Goal: Find specific page/section: Find specific page/section

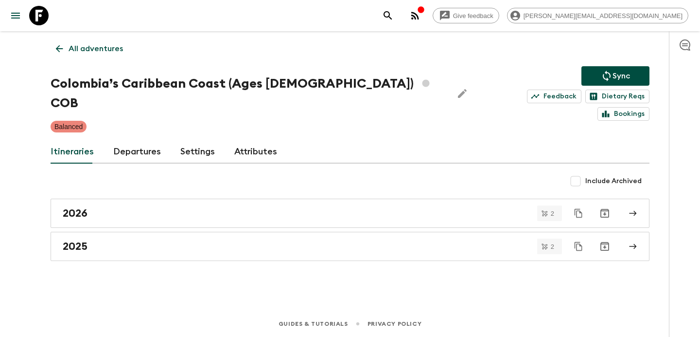
click at [419, 17] on icon "button" at bounding box center [415, 16] width 8 height 8
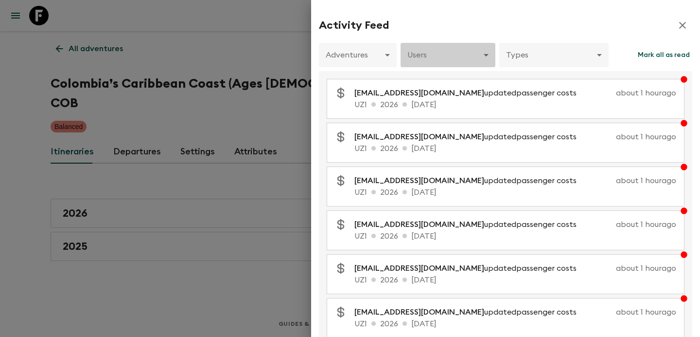
click at [449, 66] on body "Give feedback [PERSON_NAME][EMAIL_ADDRESS][DOMAIN_NAME] All adventures Colombia…" at bounding box center [350, 168] width 700 height 337
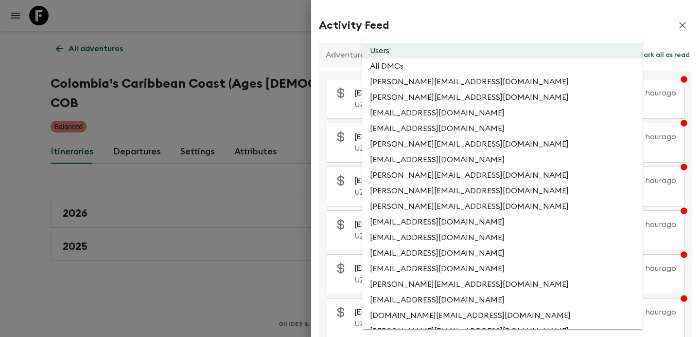
click at [447, 69] on li "All DMCs" at bounding box center [502, 66] width 281 height 16
type input "EXTERNAL_ONLY"
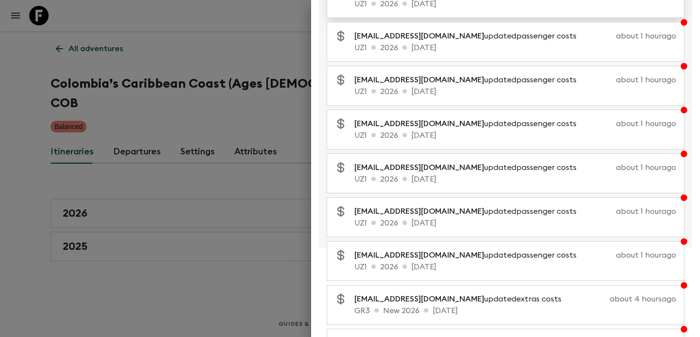
scroll to position [199, 0]
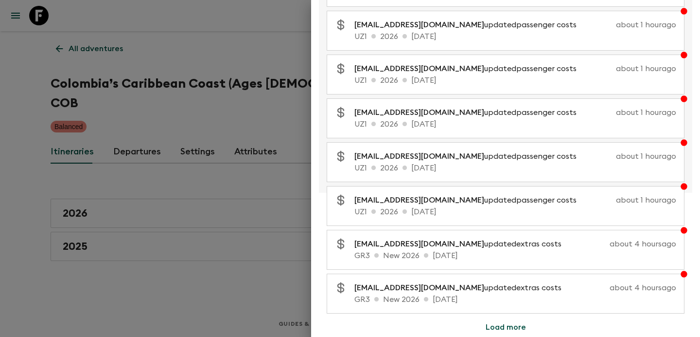
click at [272, 179] on div at bounding box center [350, 168] width 700 height 337
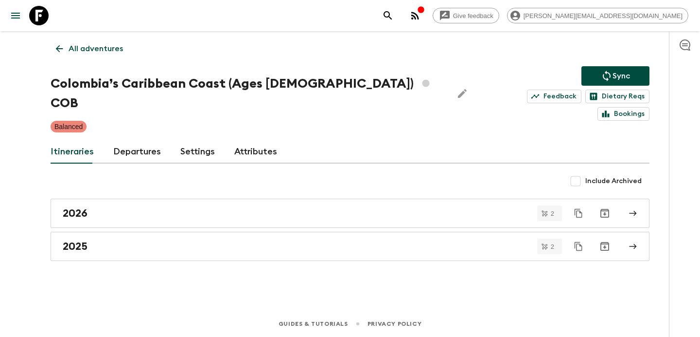
click at [101, 42] on link "All adventures" at bounding box center [90, 48] width 78 height 19
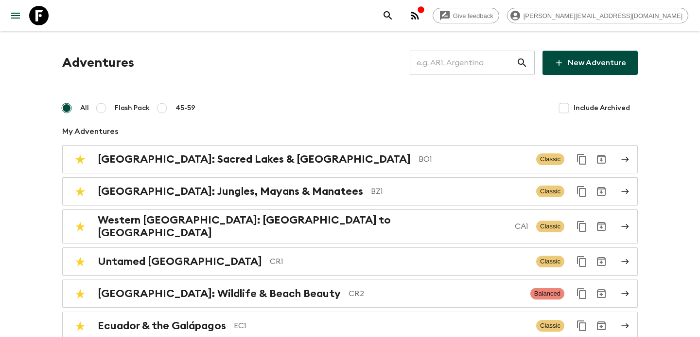
click at [505, 6] on div "Give feedback [PERSON_NAME][EMAIL_ADDRESS][DOMAIN_NAME]" at bounding box center [533, 15] width 310 height 19
click at [421, 19] on icon "button" at bounding box center [415, 16] width 12 height 12
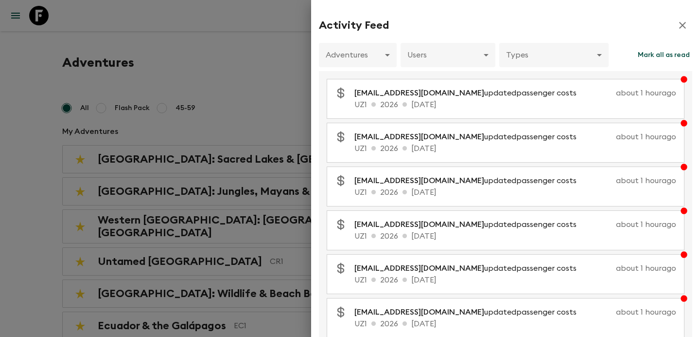
click at [206, 121] on div at bounding box center [350, 168] width 700 height 337
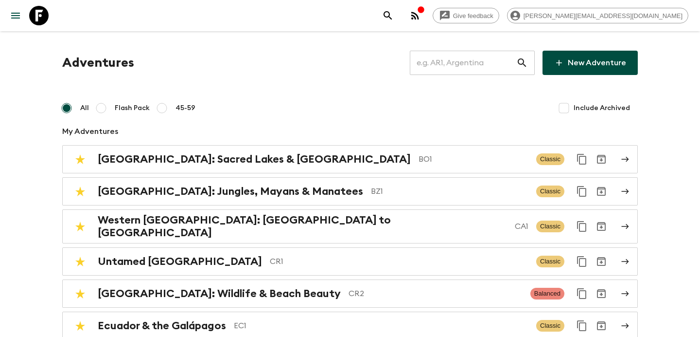
click at [496, 58] on input "text" at bounding box center [463, 62] width 106 height 27
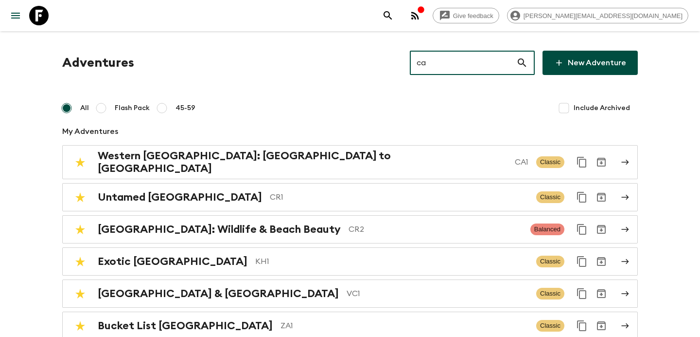
type input "ca1"
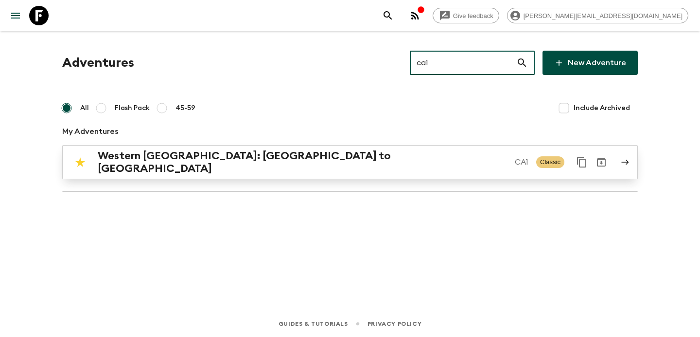
click at [515, 156] on p "CA1" at bounding box center [522, 162] width 14 height 12
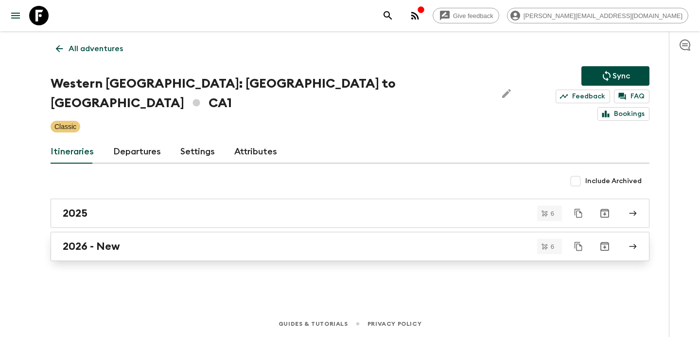
click at [300, 231] on link "2026 - New" at bounding box center [350, 245] width 599 height 29
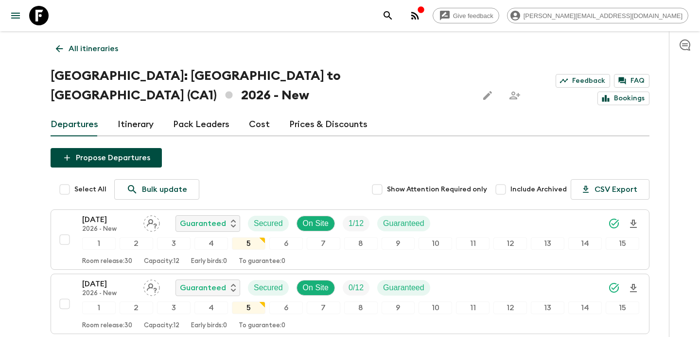
click at [89, 39] on link "All itineraries" at bounding box center [87, 48] width 73 height 19
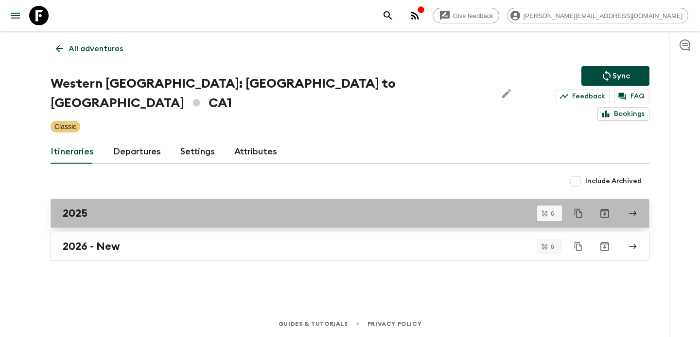
click at [199, 207] on div "2025" at bounding box center [341, 213] width 556 height 13
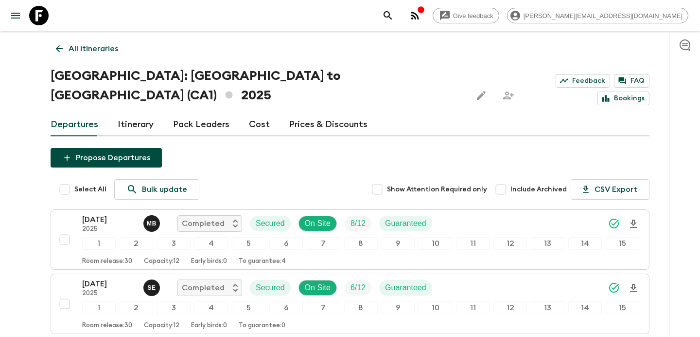
click at [100, 39] on link "All itineraries" at bounding box center [87, 48] width 73 height 19
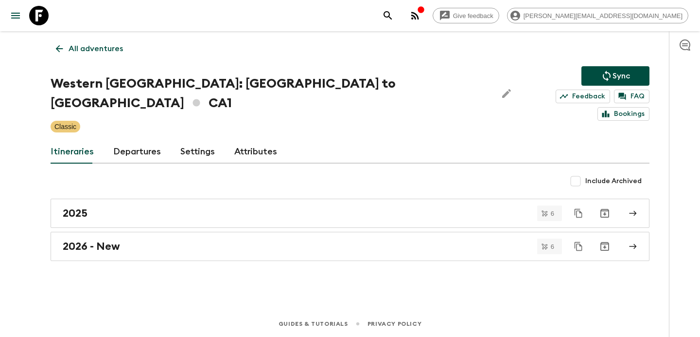
click at [100, 39] on link "All adventures" at bounding box center [90, 48] width 78 height 19
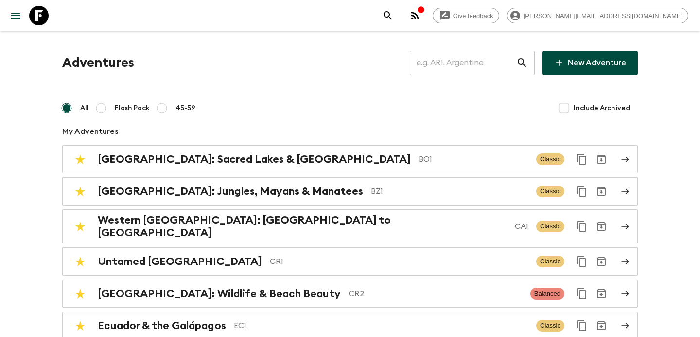
click at [480, 59] on input "text" at bounding box center [463, 62] width 106 height 27
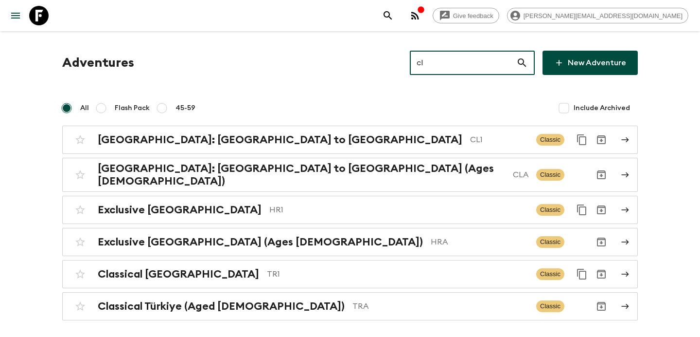
type input "cl1"
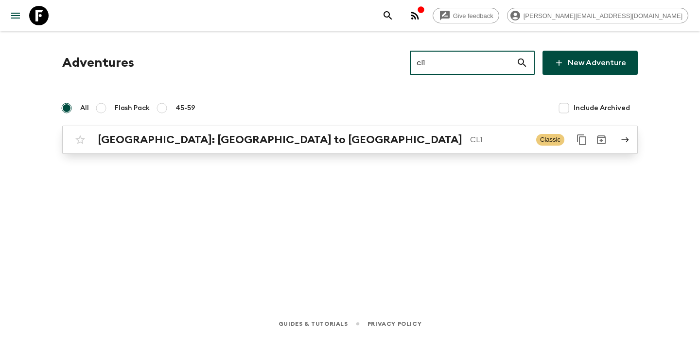
click at [470, 137] on p "CL1" at bounding box center [499, 140] width 58 height 12
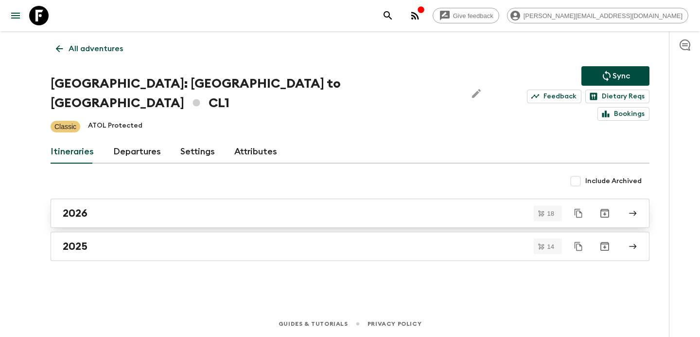
click at [260, 207] on div "2026" at bounding box center [341, 213] width 556 height 13
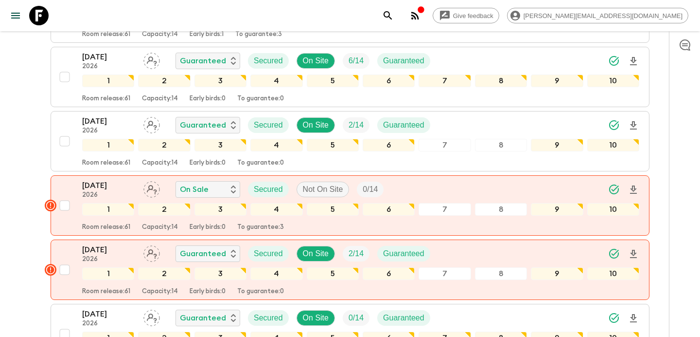
scroll to position [353, 0]
